Goal: Information Seeking & Learning: Learn about a topic

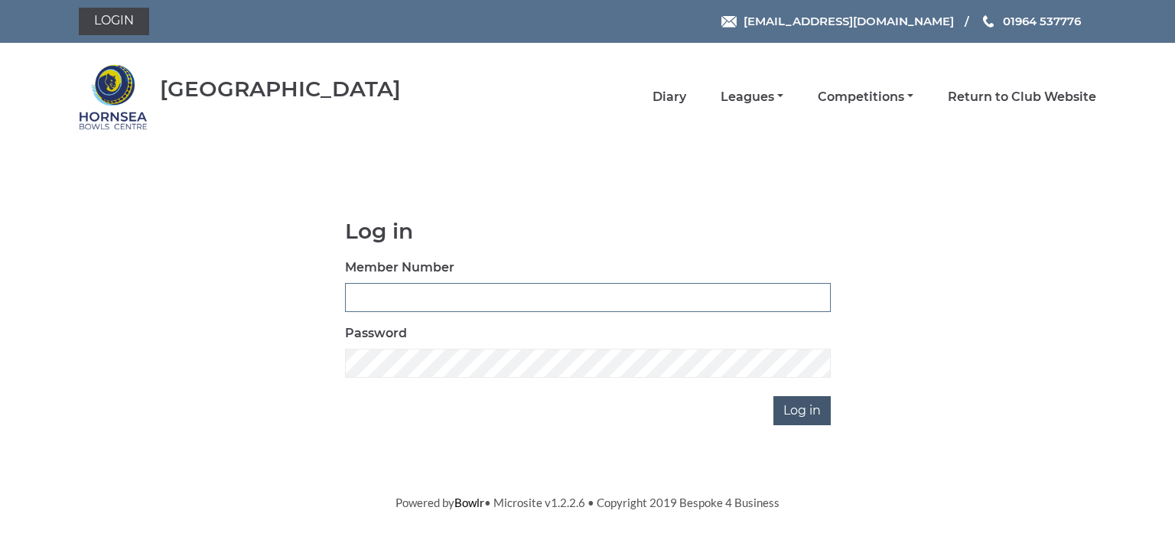
type input "0713"
click at [808, 405] on input "Log in" at bounding box center [801, 410] width 57 height 29
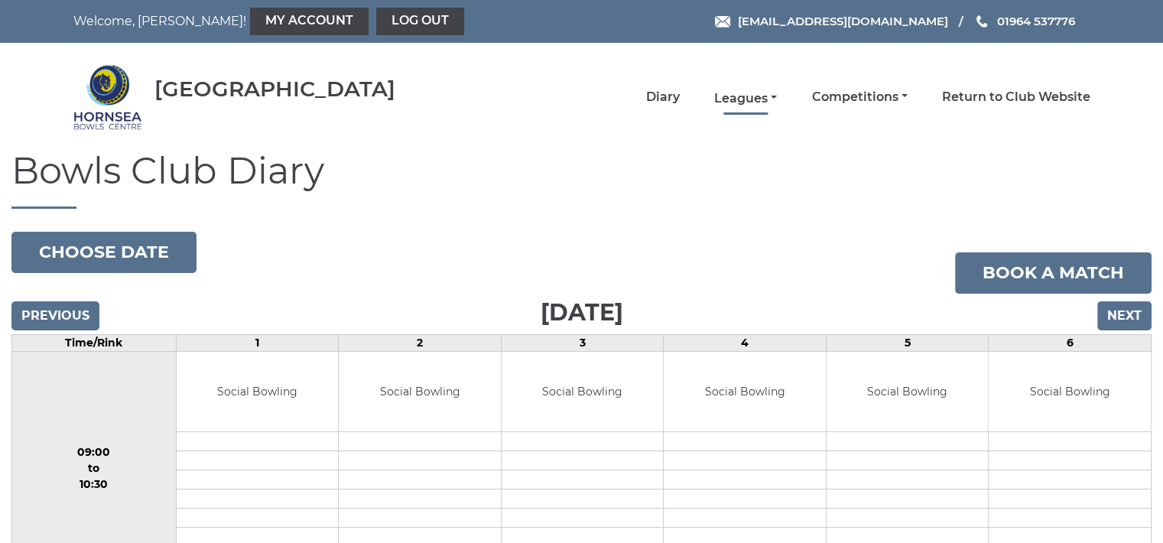
click at [747, 97] on link "Leagues" at bounding box center [745, 98] width 63 height 17
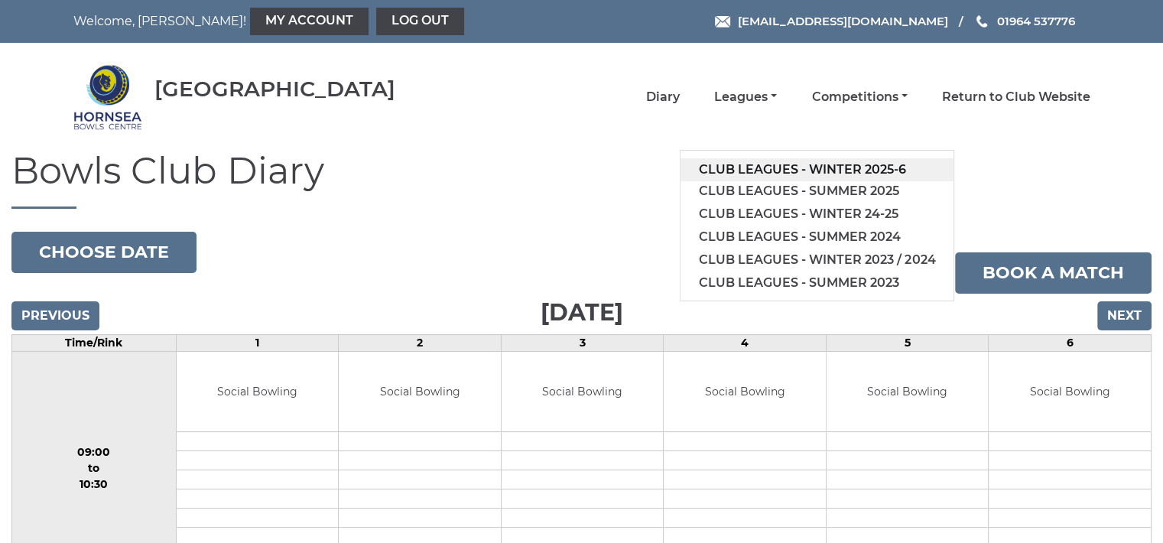
click at [765, 166] on link "Club leagues - Winter 2025-6" at bounding box center [817, 169] width 273 height 23
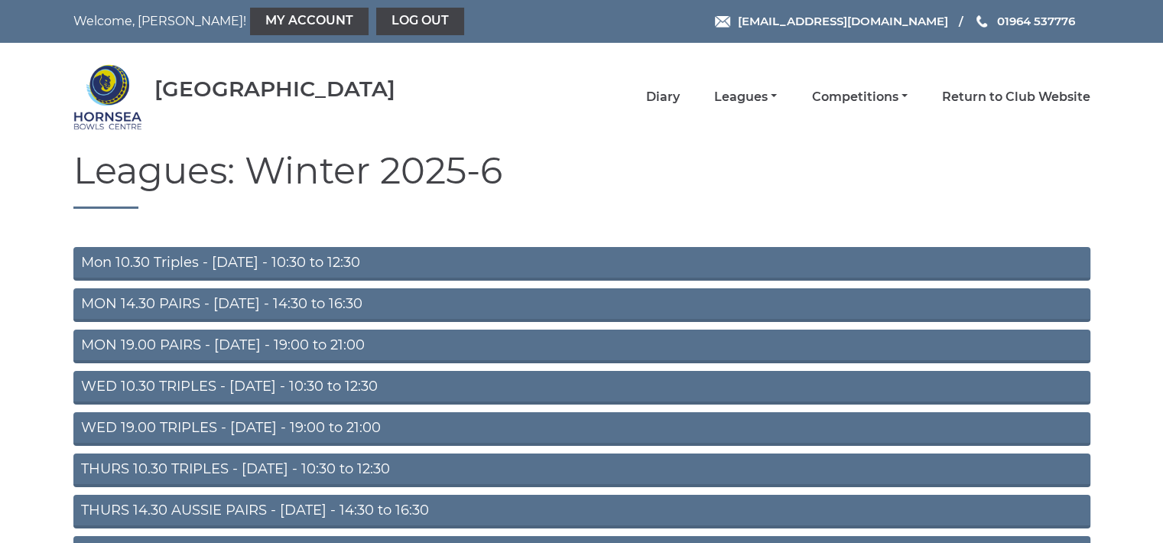
click at [475, 252] on link "Mon 10.30 Triples - Monday - 10:30 to 12:30" at bounding box center [581, 264] width 1017 height 34
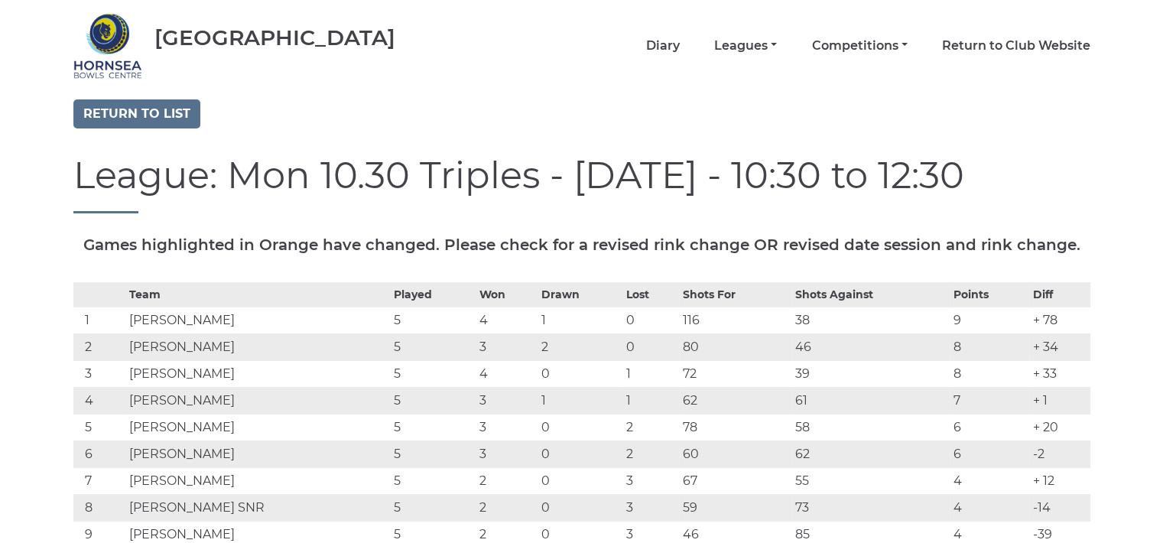
scroll to position [11, 0]
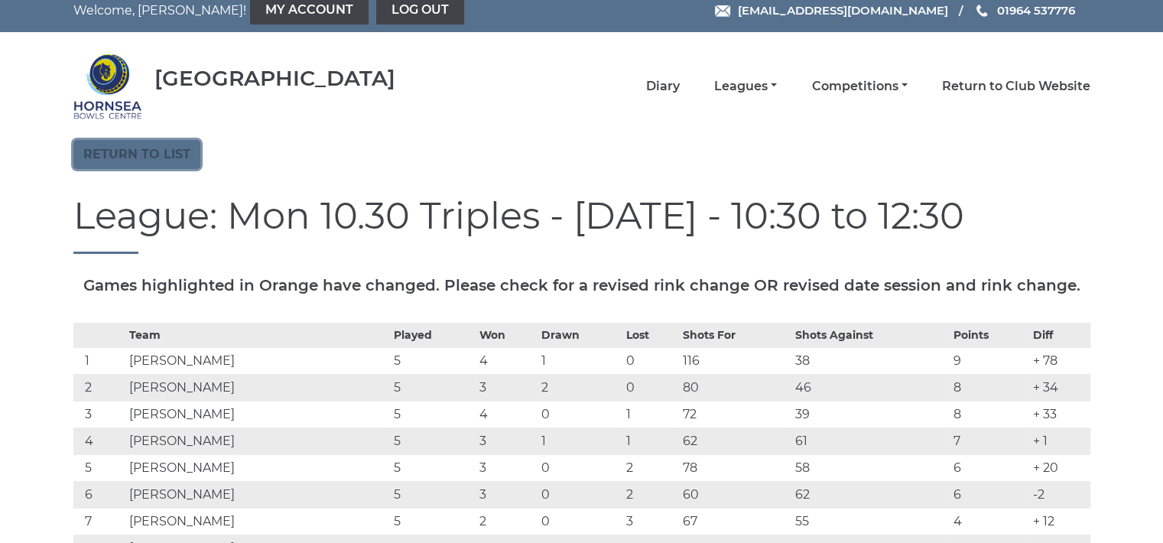
click at [184, 142] on link "Return to list" at bounding box center [136, 154] width 127 height 29
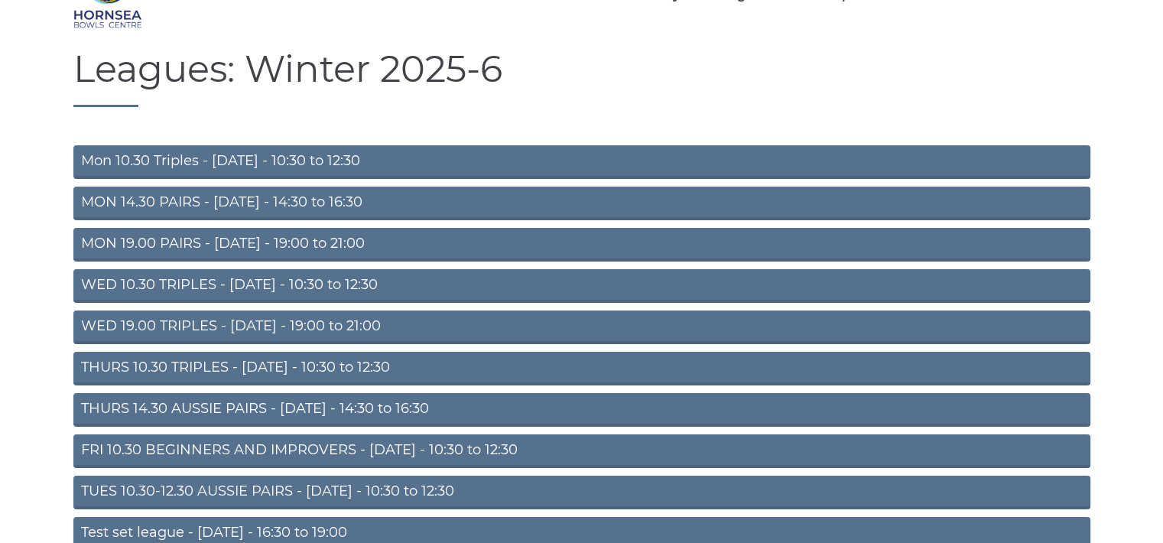
scroll to position [142, 0]
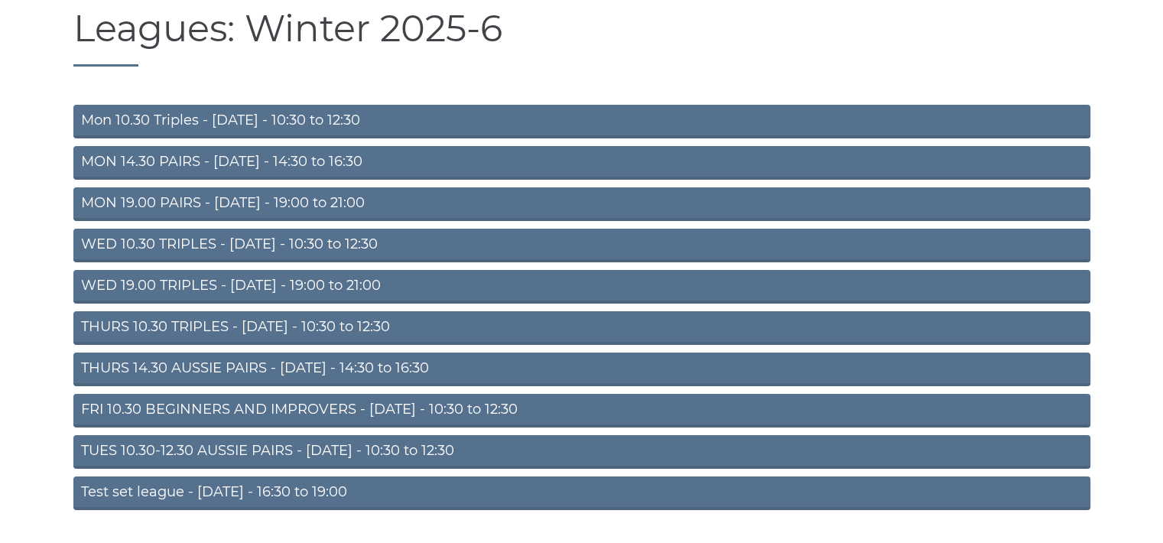
click at [302, 447] on link "TUES 10.30-12.30 AUSSIE PAIRS - [DATE] - 10:30 to 12:30" at bounding box center [581, 452] width 1017 height 34
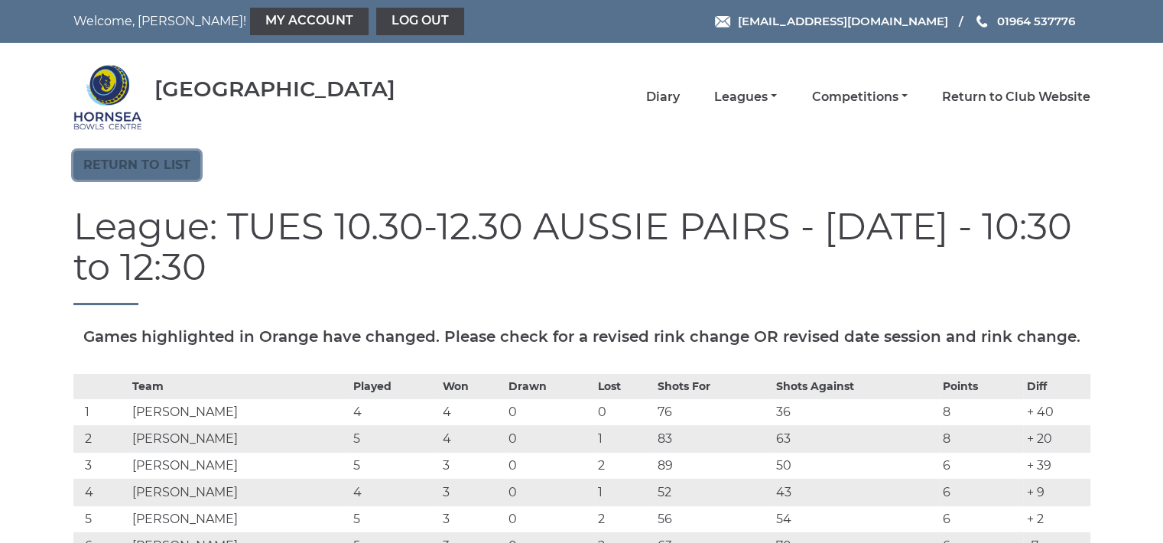
click at [155, 156] on link "Return to list" at bounding box center [136, 165] width 127 height 29
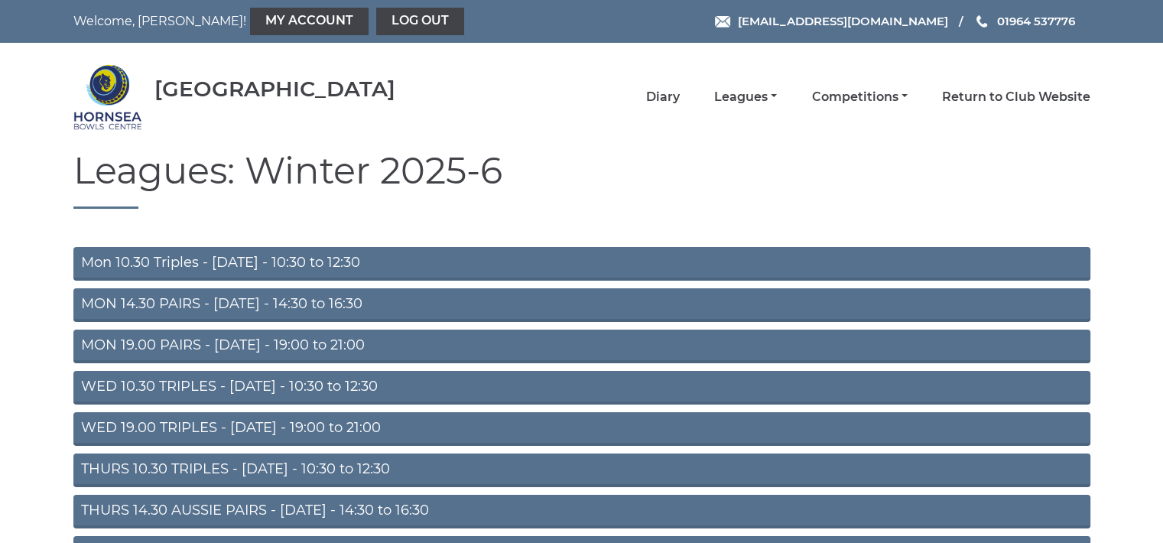
click at [257, 423] on link "WED 19.00 TRIPLES - [DATE] - 19:00 to 21:00" at bounding box center [581, 429] width 1017 height 34
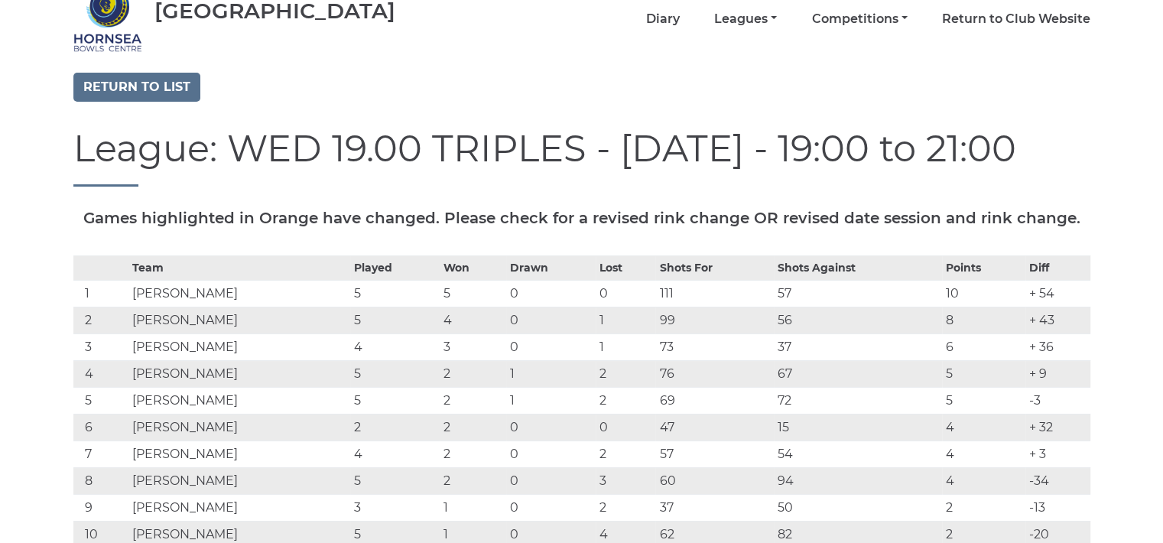
scroll to position [92, 0]
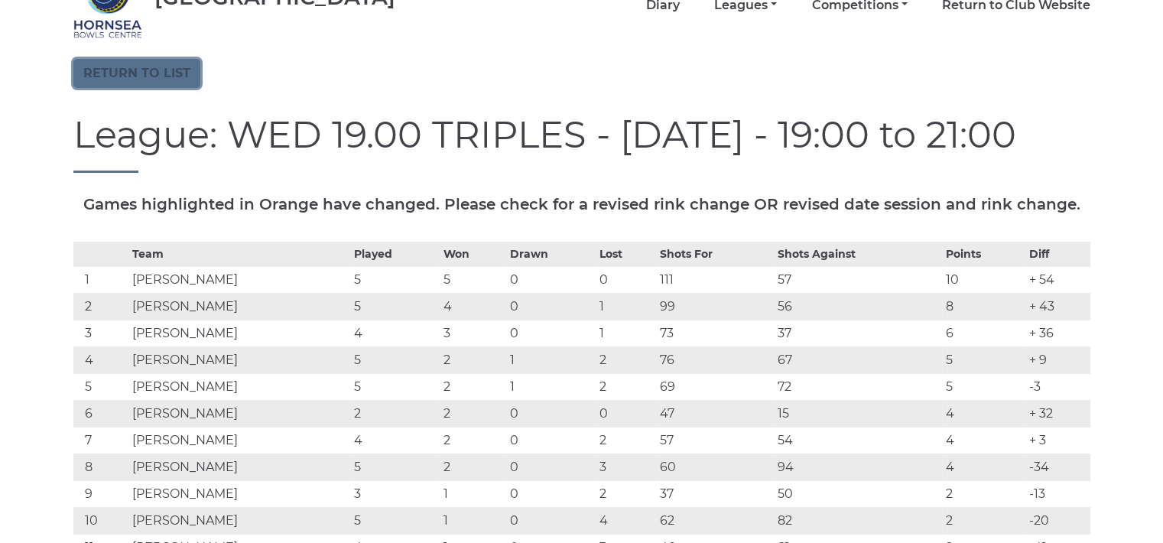
click at [141, 67] on link "Return to list" at bounding box center [136, 73] width 127 height 29
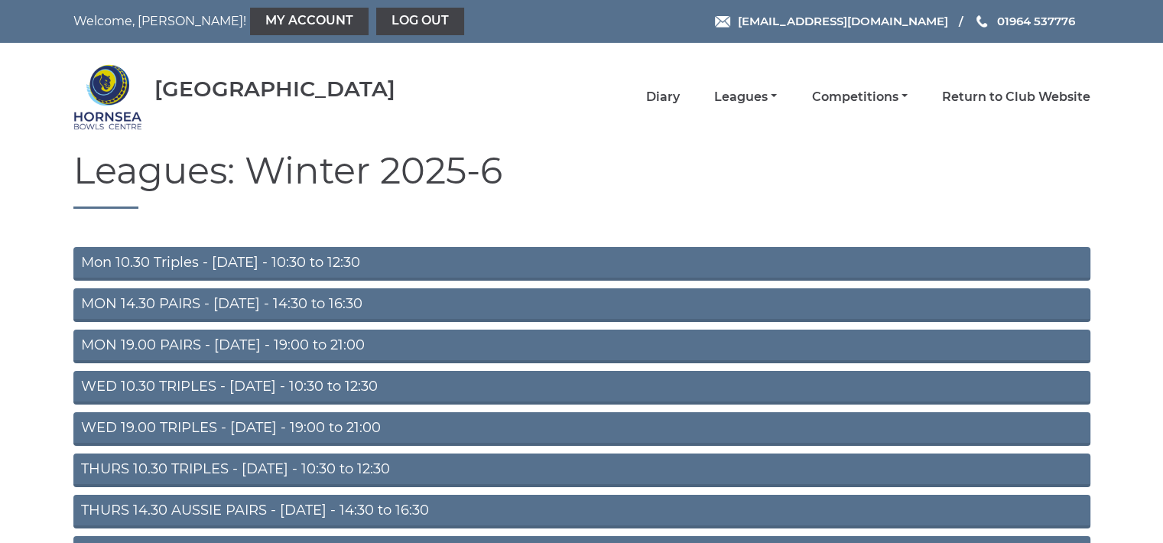
click at [243, 463] on link "THURS 10.30 TRIPLES - [DATE] - 10:30 to 12:30" at bounding box center [581, 471] width 1017 height 34
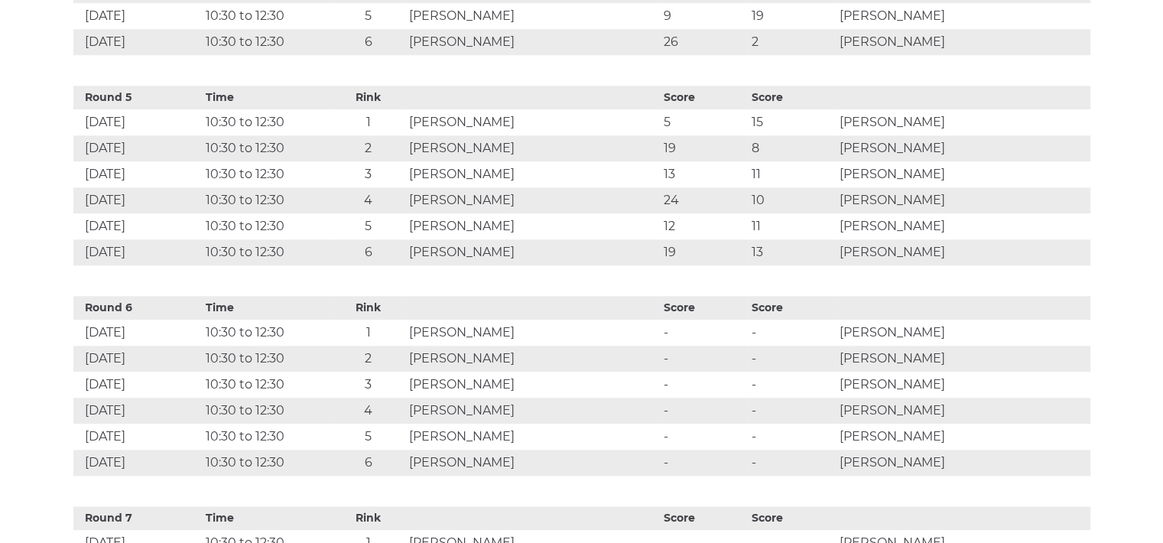
scroll to position [1591, 0]
